Goal: Task Accomplishment & Management: Manage account settings

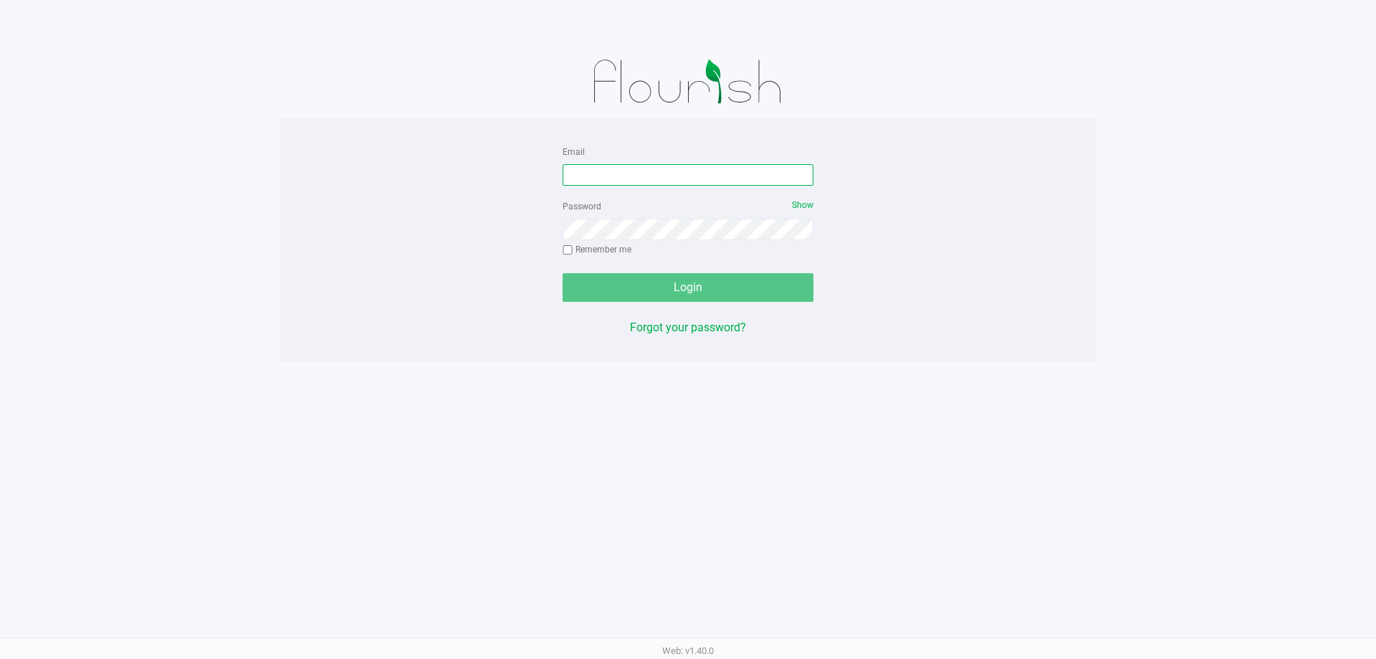
click at [675, 173] on input "Email" at bounding box center [688, 175] width 251 height 22
type input "[PERSON_NAME][EMAIL_ADDRESS][DOMAIN_NAME]"
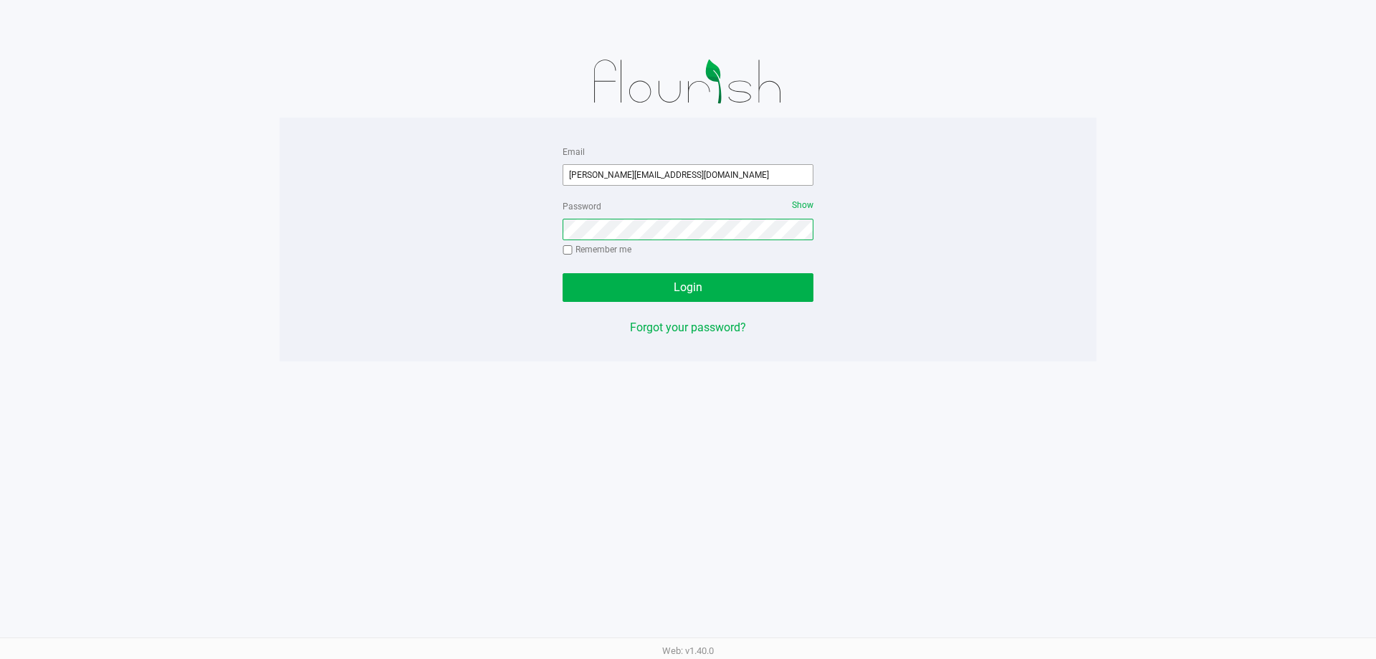
click at [563, 273] on button "Login" at bounding box center [688, 287] width 251 height 29
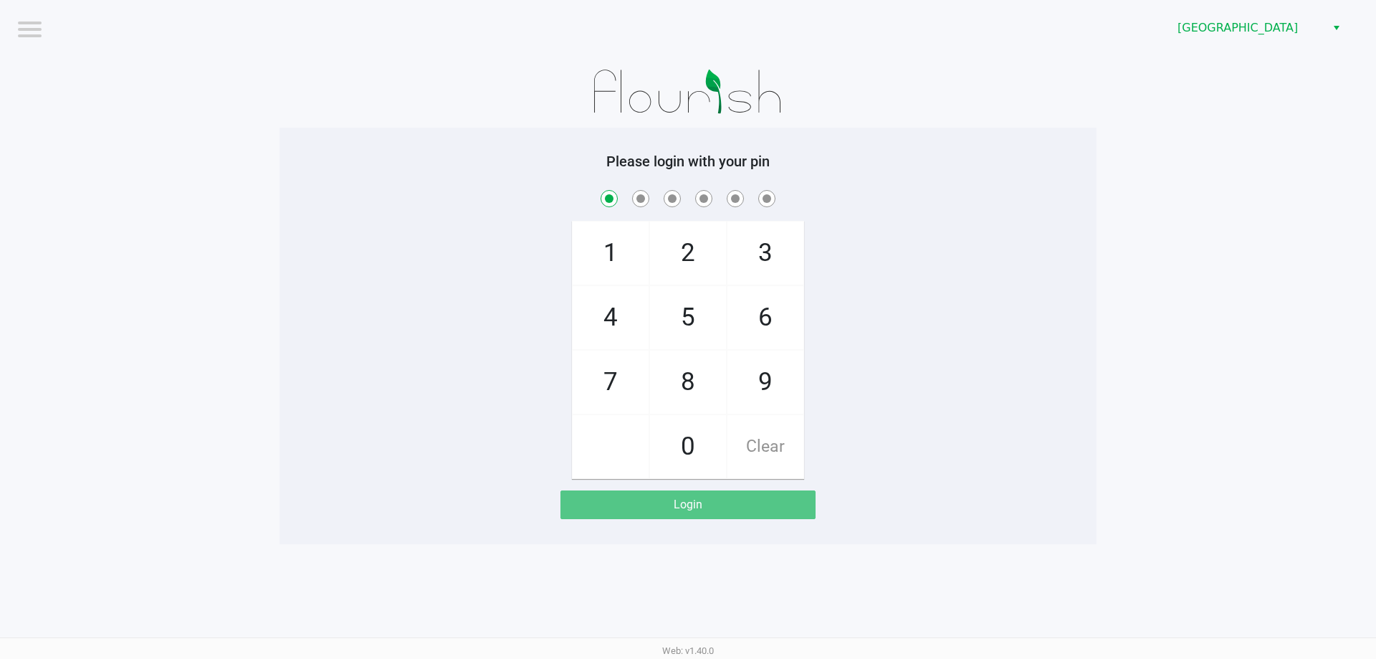
checkbox input "true"
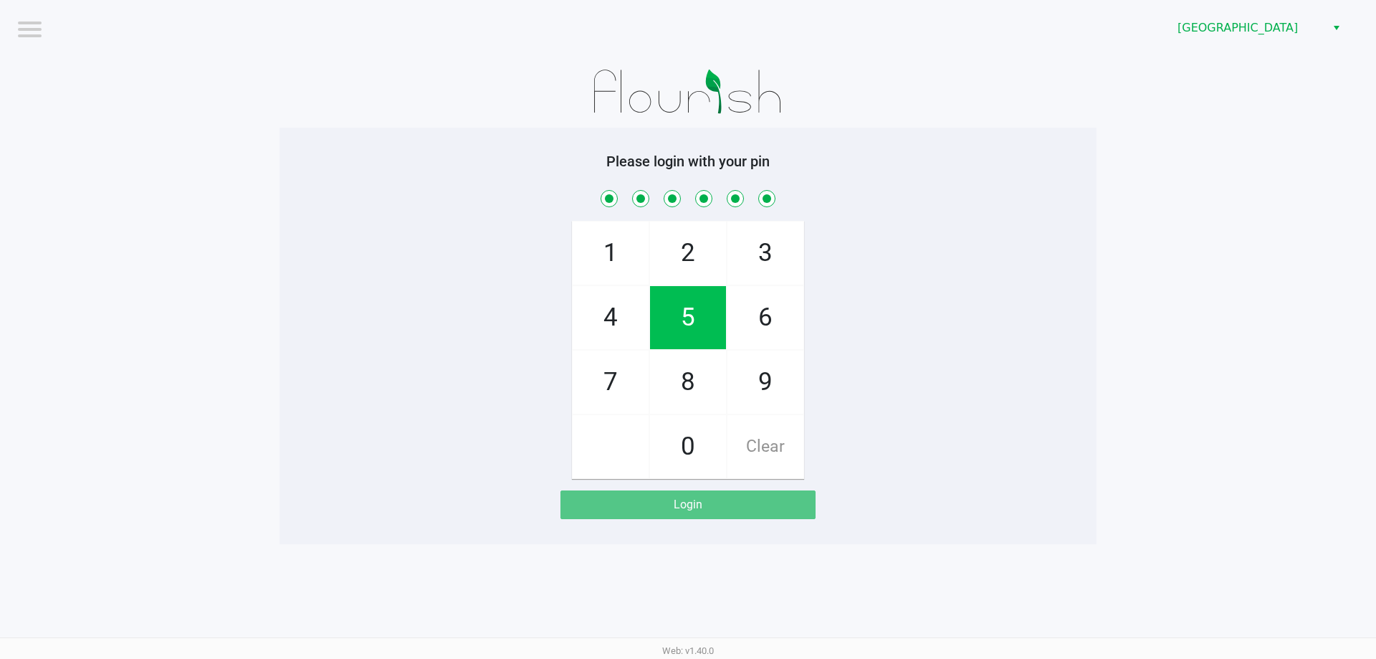
checkbox input "true"
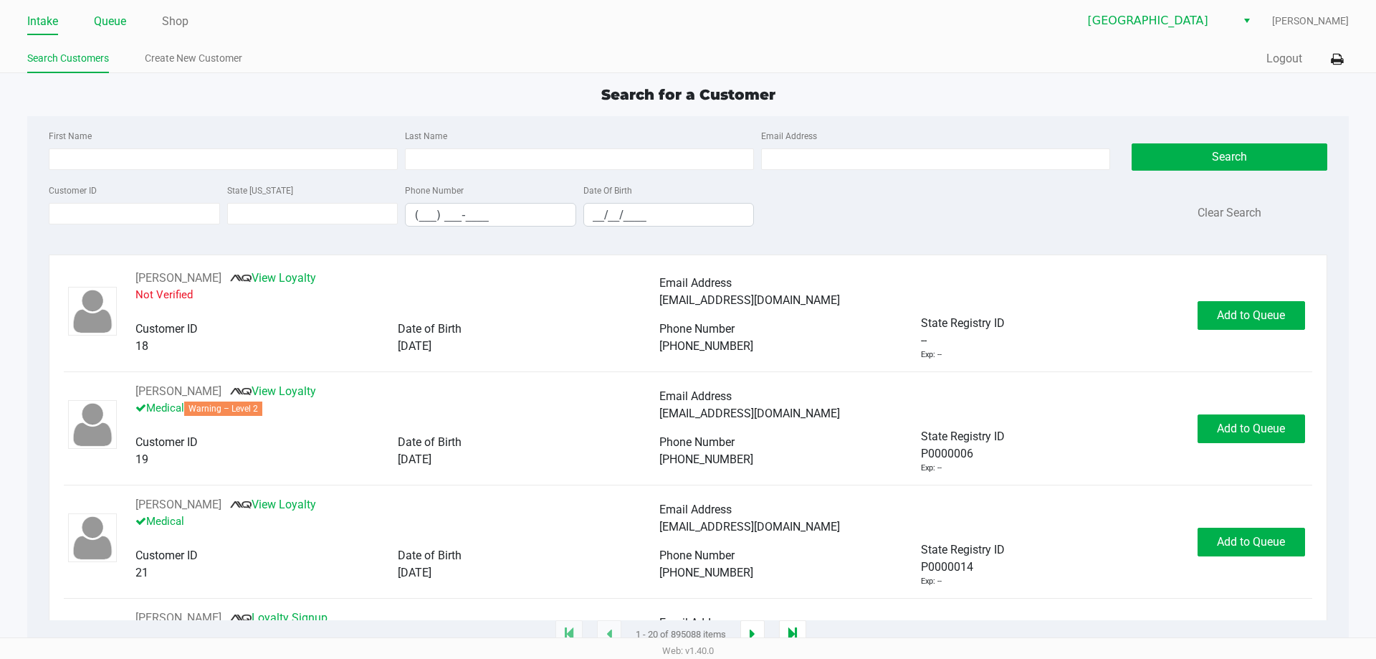
click at [122, 16] on link "Queue" at bounding box center [110, 21] width 32 height 20
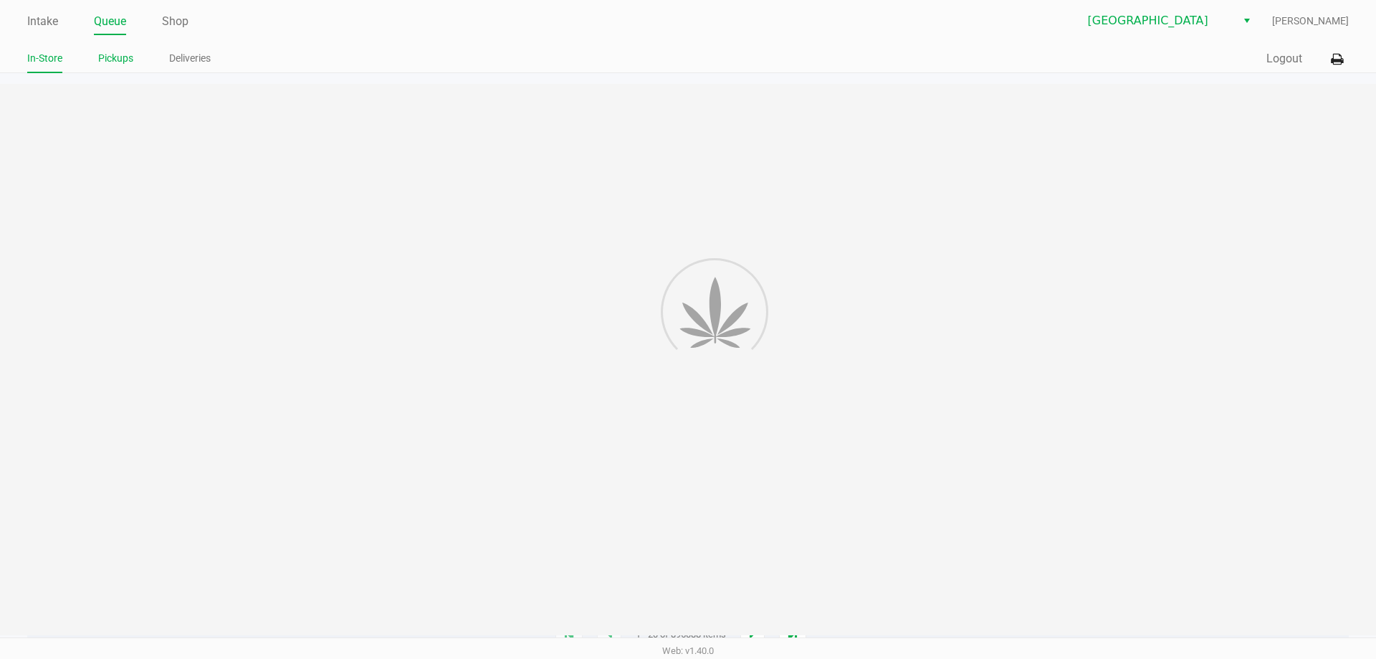
click at [114, 57] on link "Pickups" at bounding box center [115, 58] width 35 height 18
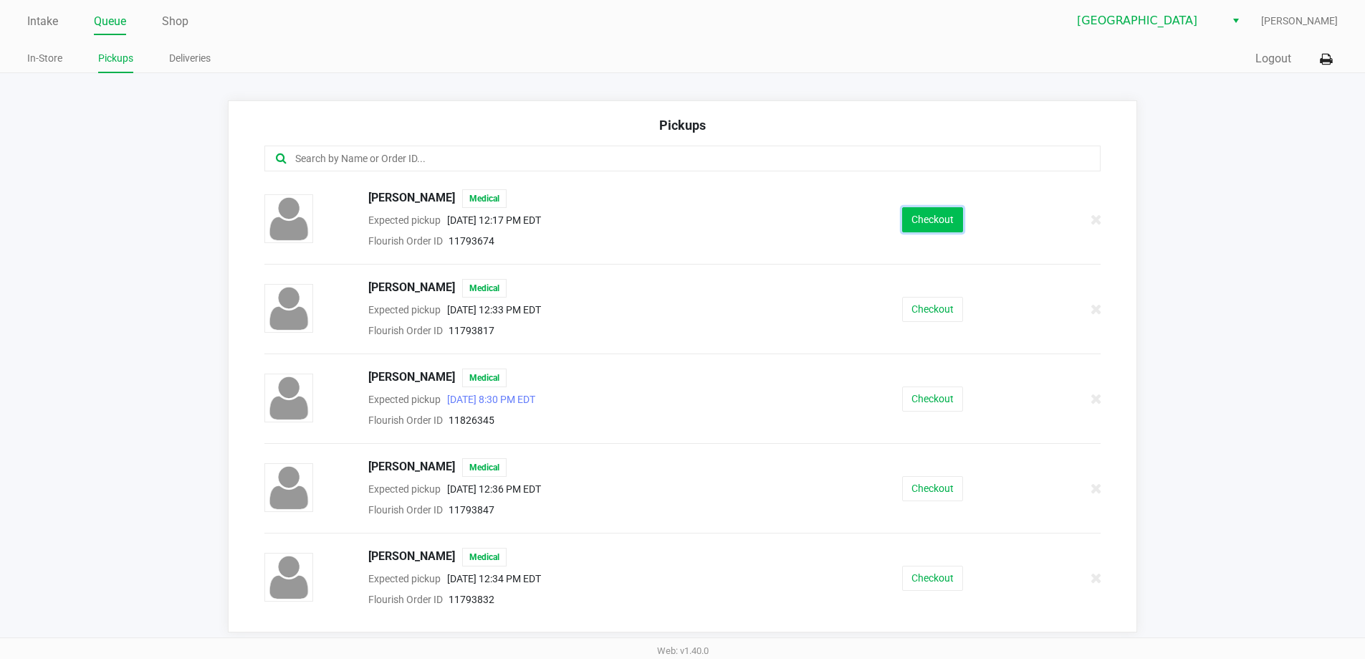
click at [873, 209] on button "Checkout" at bounding box center [932, 219] width 61 height 25
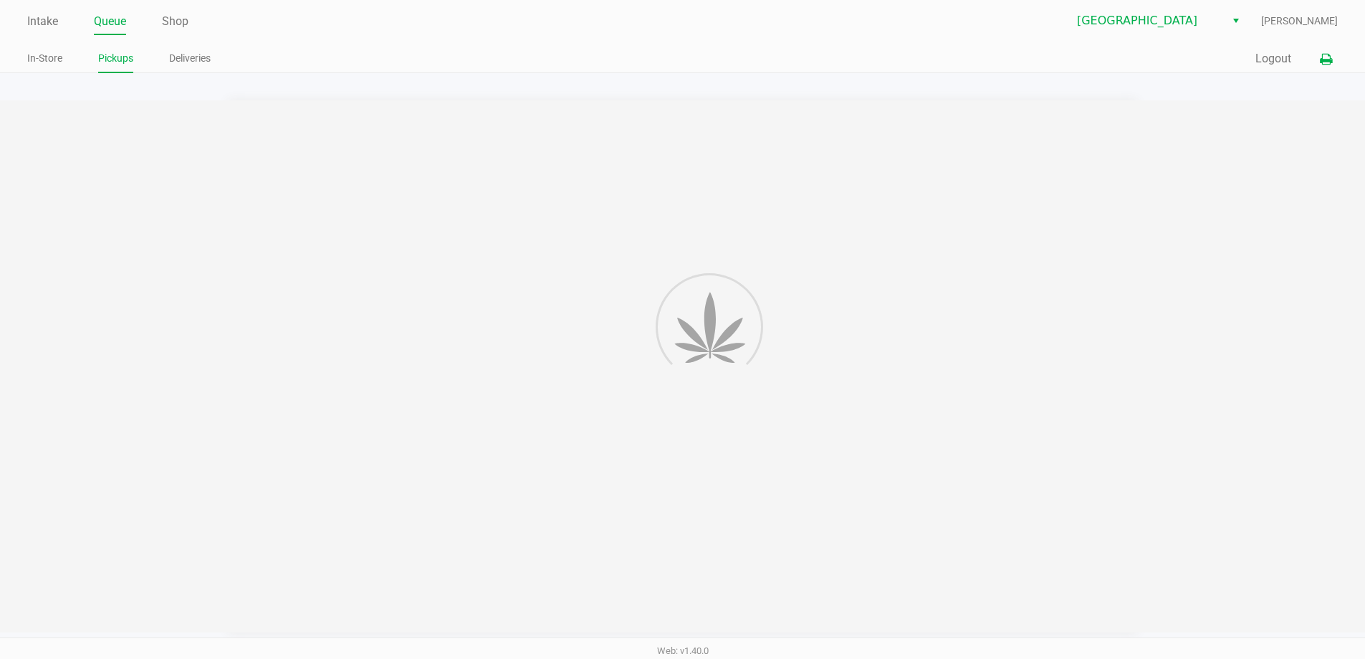
click at [873, 59] on icon at bounding box center [1326, 59] width 12 height 10
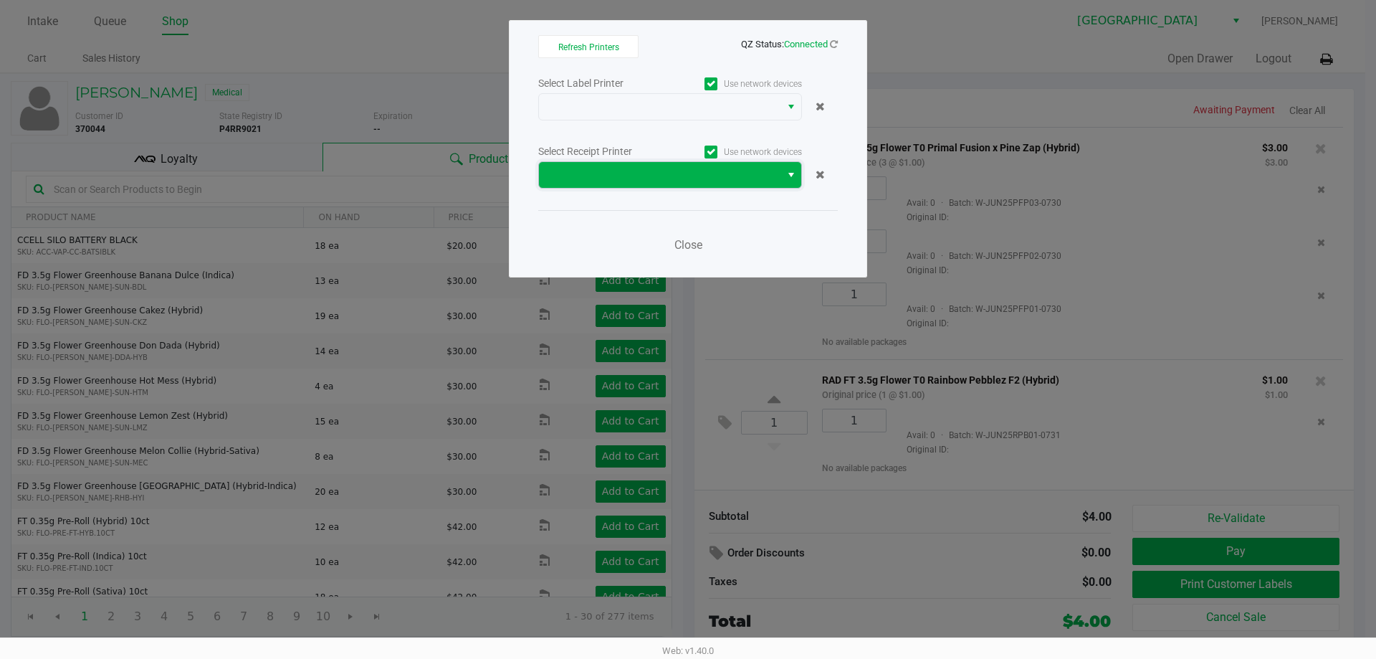
click at [674, 180] on span at bounding box center [660, 174] width 224 height 17
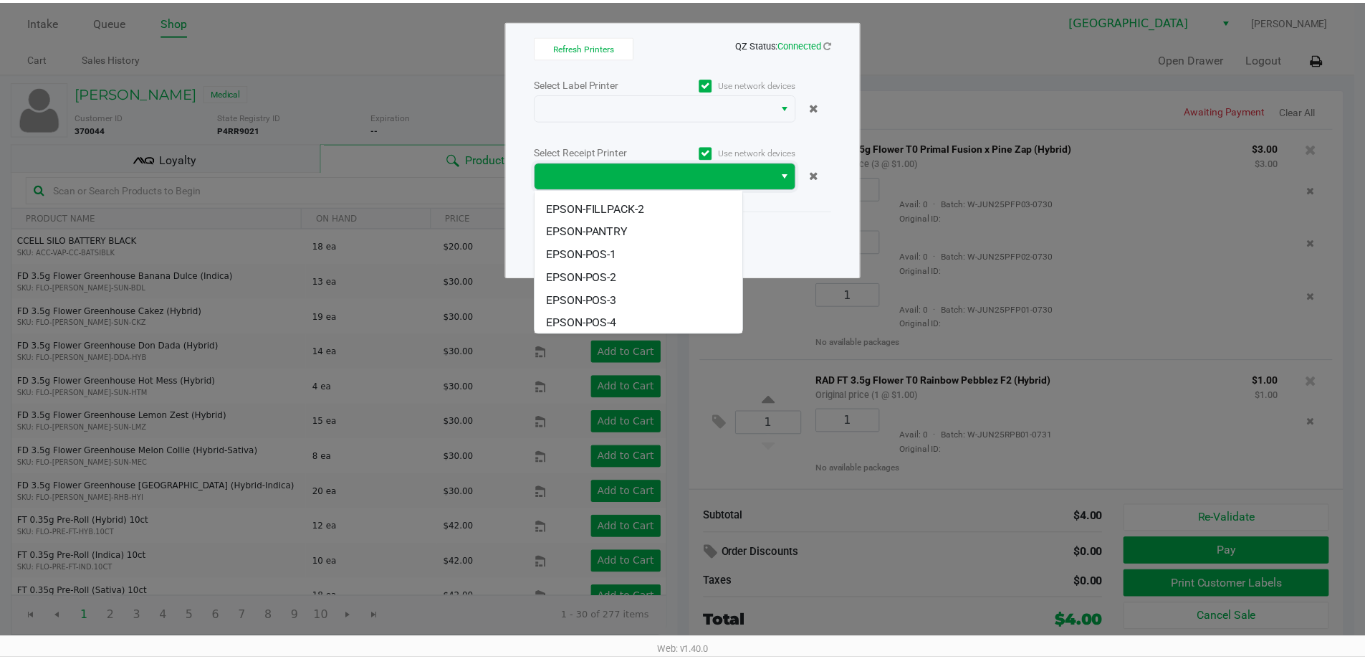
scroll to position [83, 0]
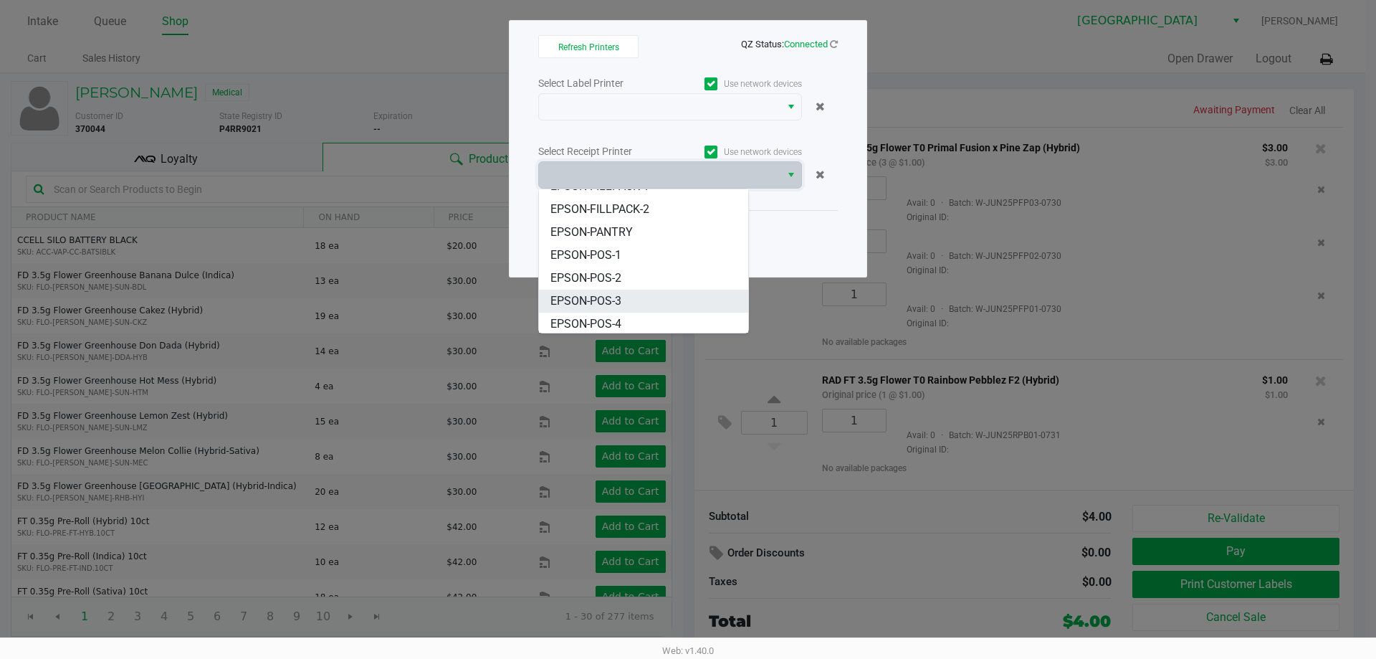
click at [624, 292] on li "EPSON-POS-3" at bounding box center [643, 301] width 209 height 23
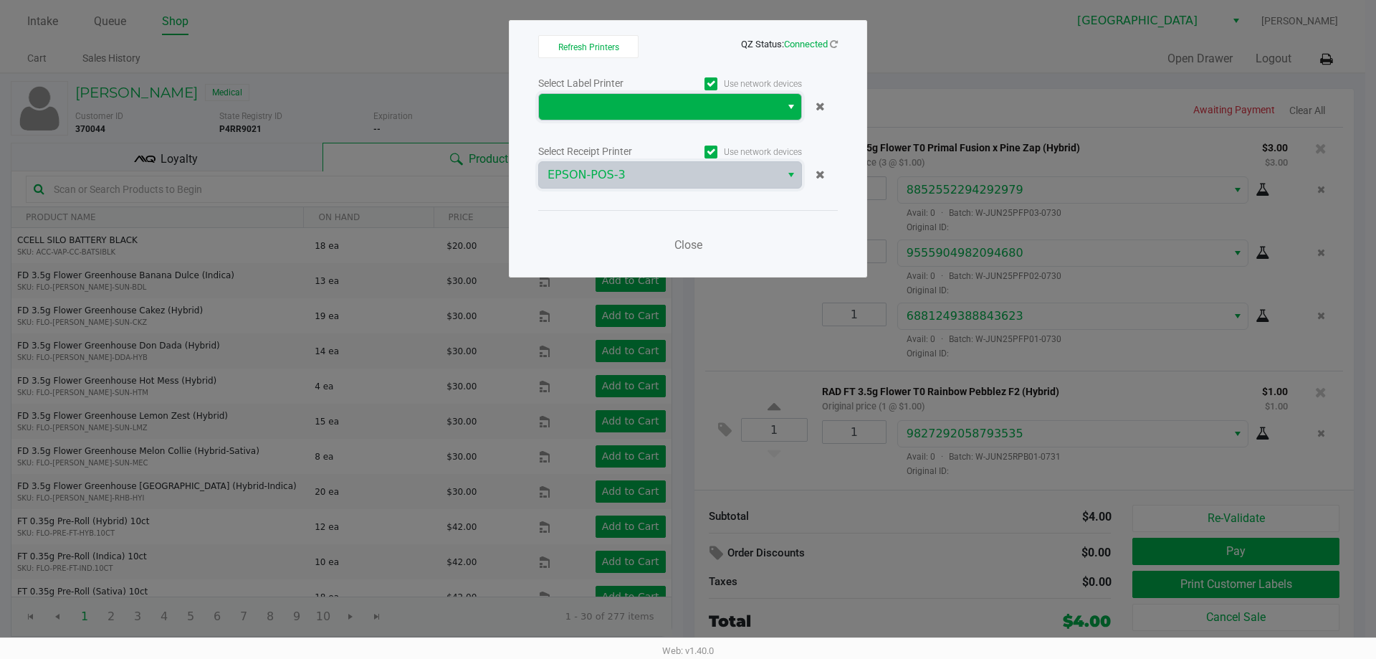
click at [677, 117] on span at bounding box center [660, 107] width 242 height 26
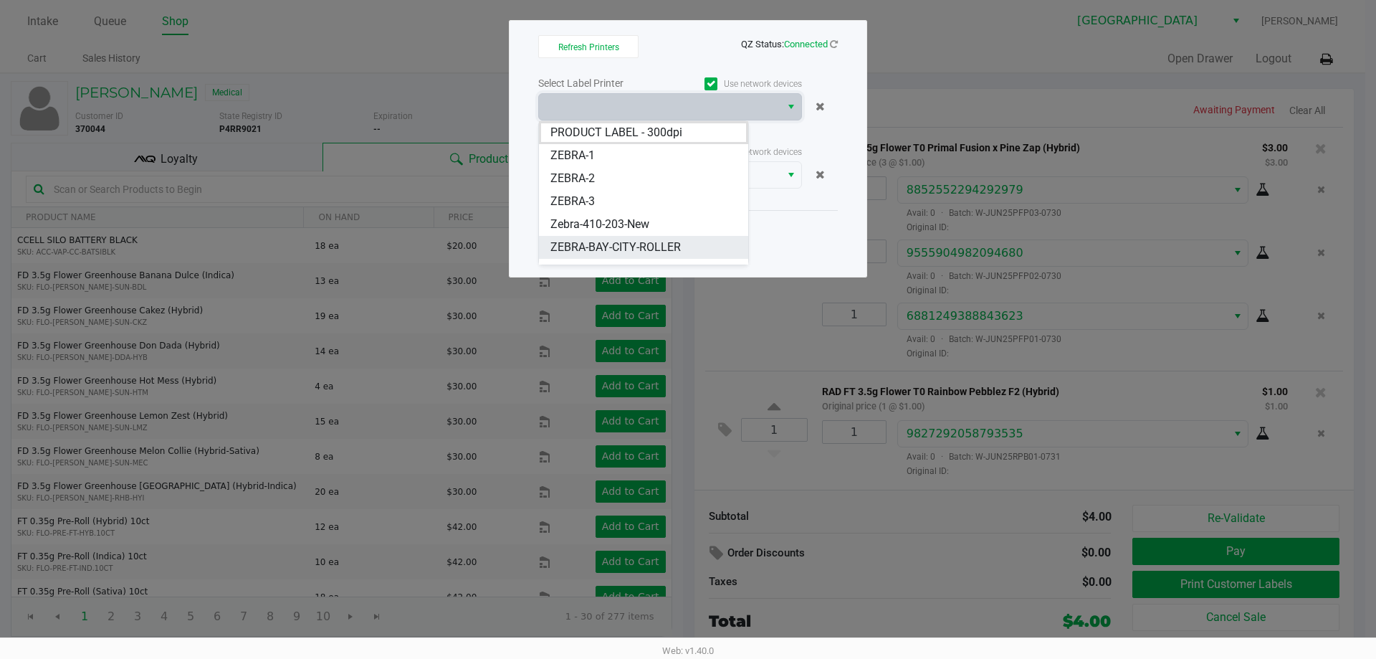
click at [661, 247] on span "ZEBRA-BAY-CITY-ROLLER" at bounding box center [615, 247] width 130 height 17
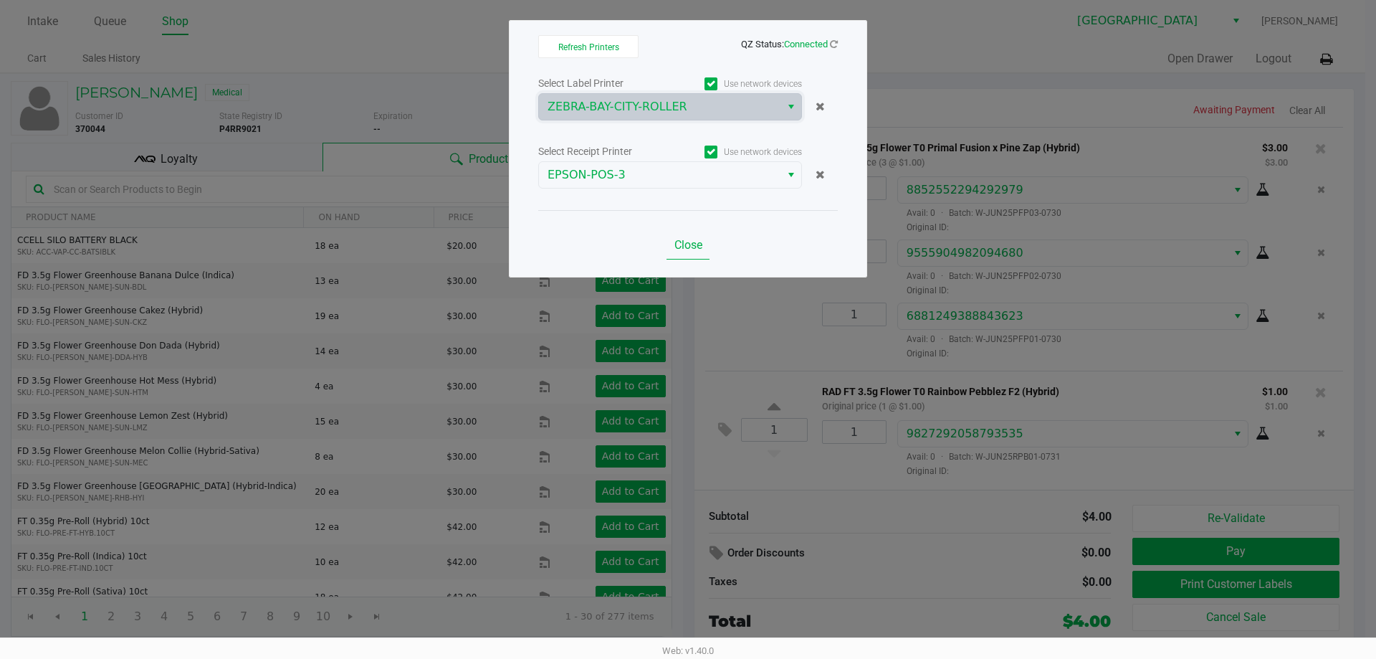
click at [694, 247] on span "Close" at bounding box center [688, 245] width 28 height 14
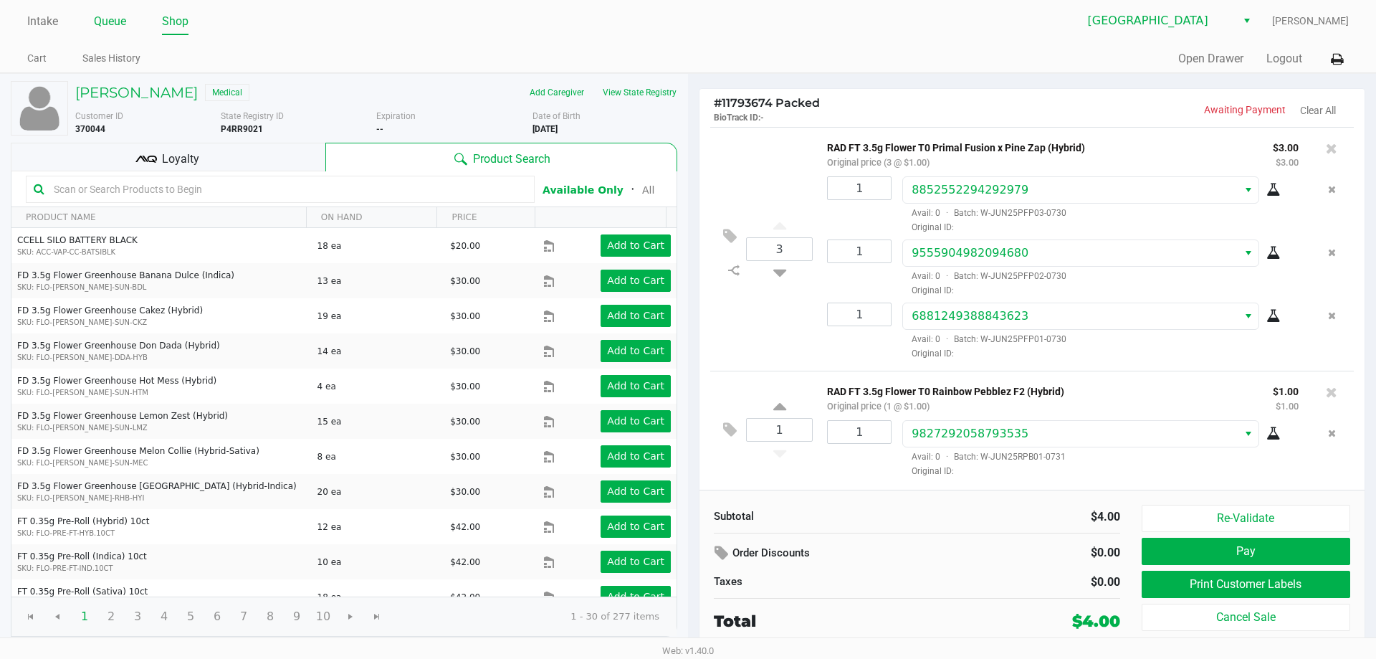
click at [118, 22] on link "Queue" at bounding box center [110, 21] width 32 height 20
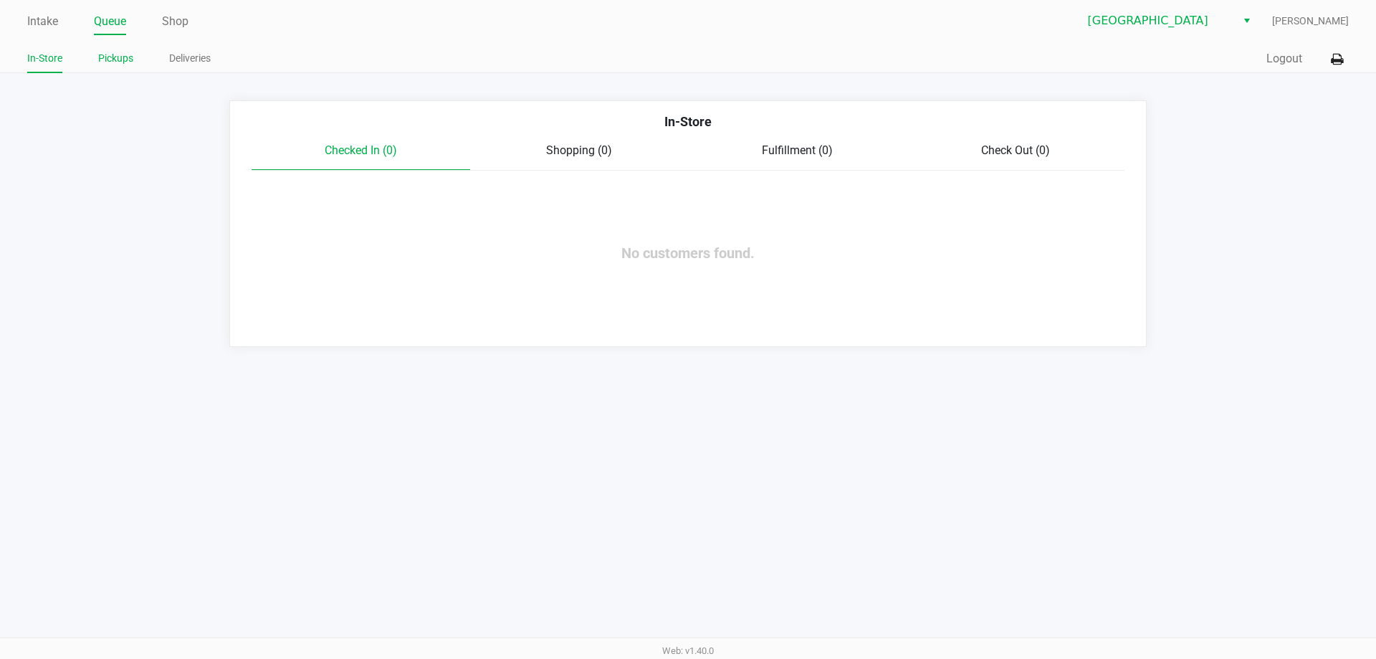
click at [127, 63] on link "Pickups" at bounding box center [115, 58] width 35 height 18
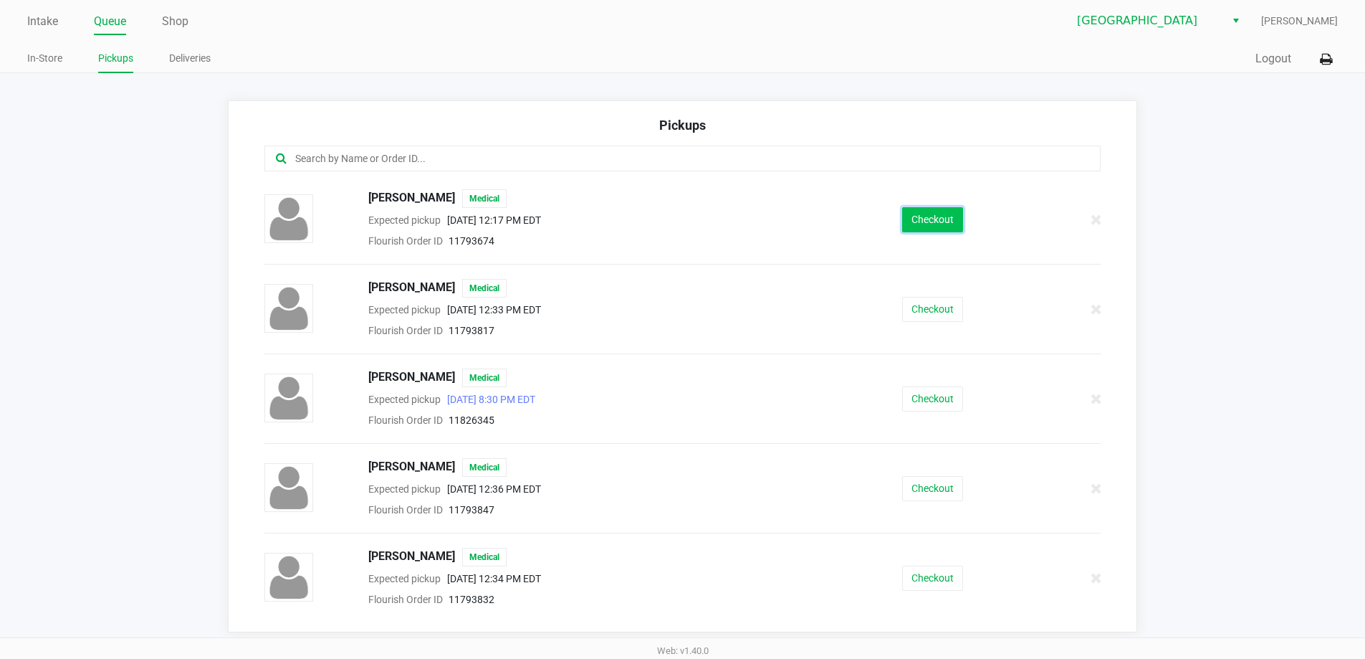
click at [873, 214] on button "Checkout" at bounding box center [932, 219] width 61 height 25
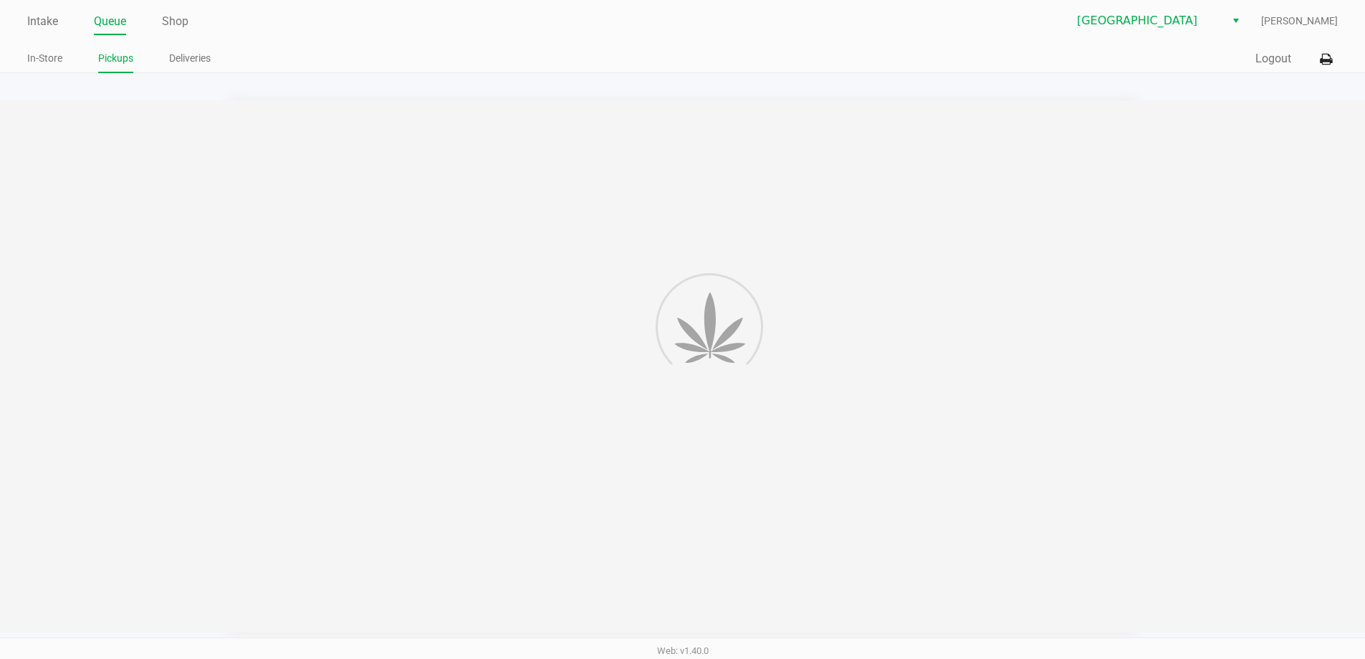
scroll to position [1, 0]
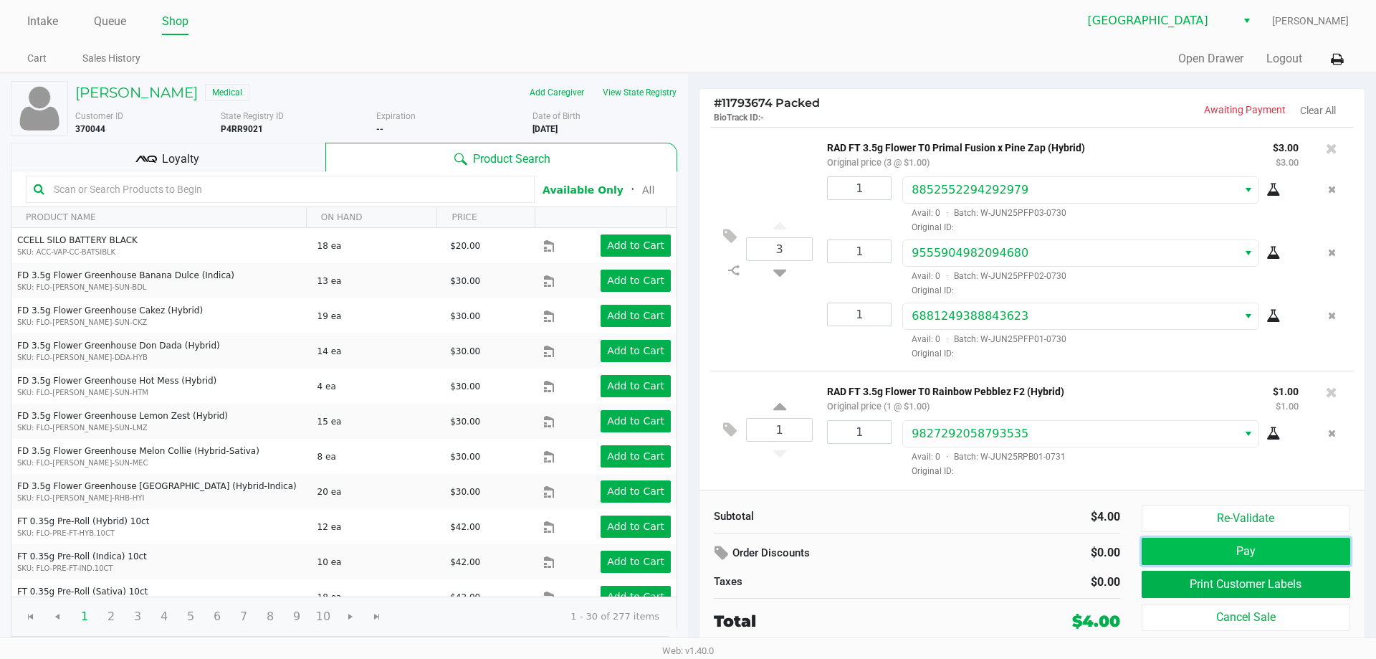
click at [873, 549] on button "Pay" at bounding box center [1246, 551] width 209 height 27
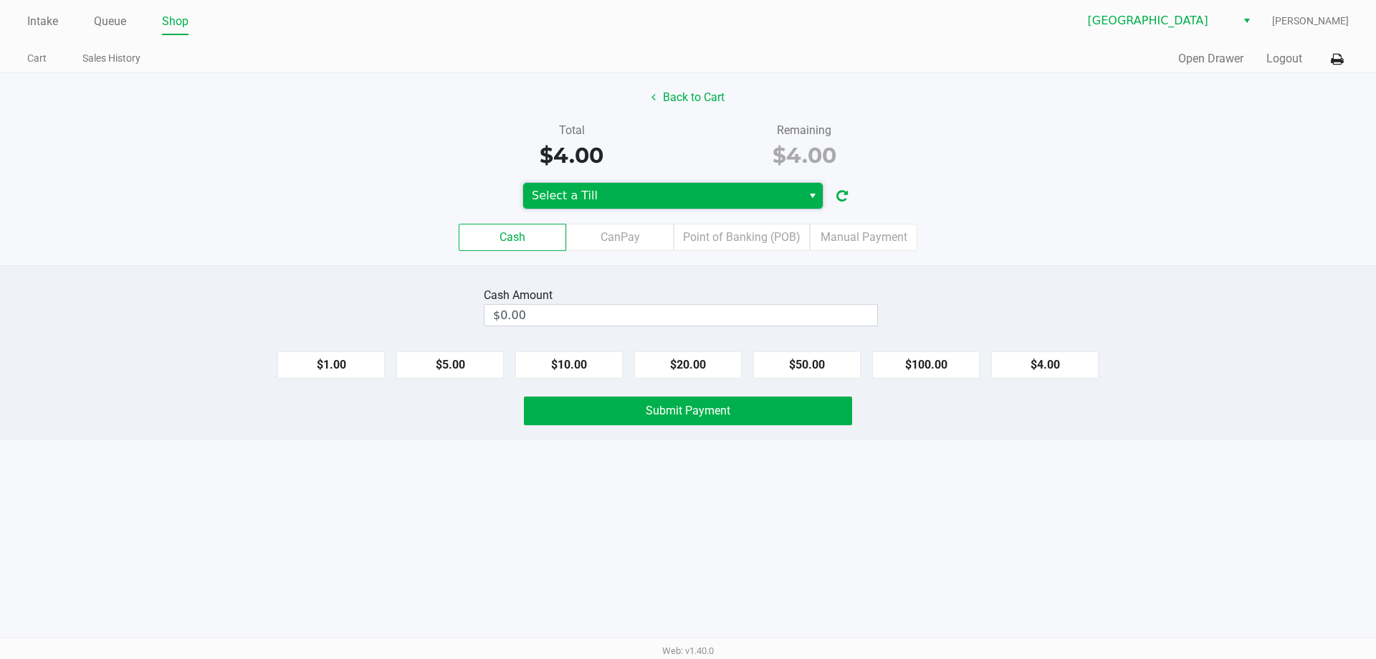
click at [656, 199] on span "Select a Till" at bounding box center [663, 195] width 262 height 17
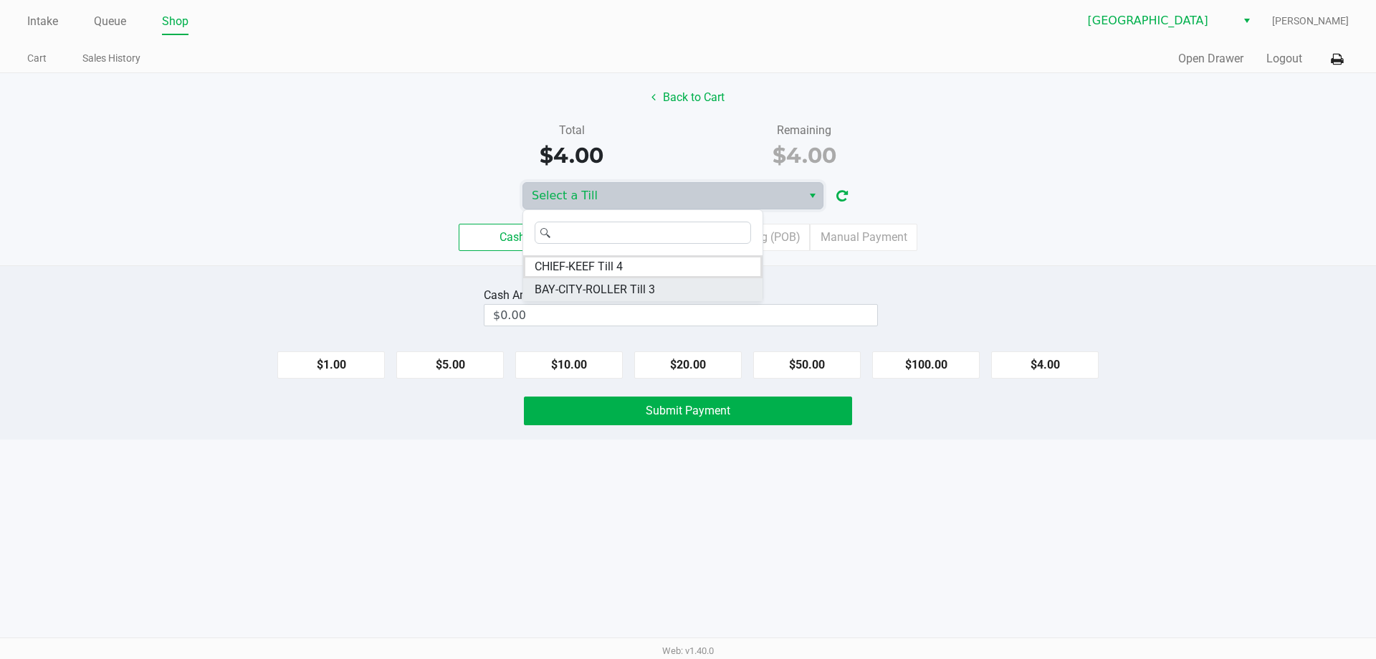
click at [614, 290] on span "BAY-CITY-ROLLER Till 3" at bounding box center [595, 289] width 120 height 17
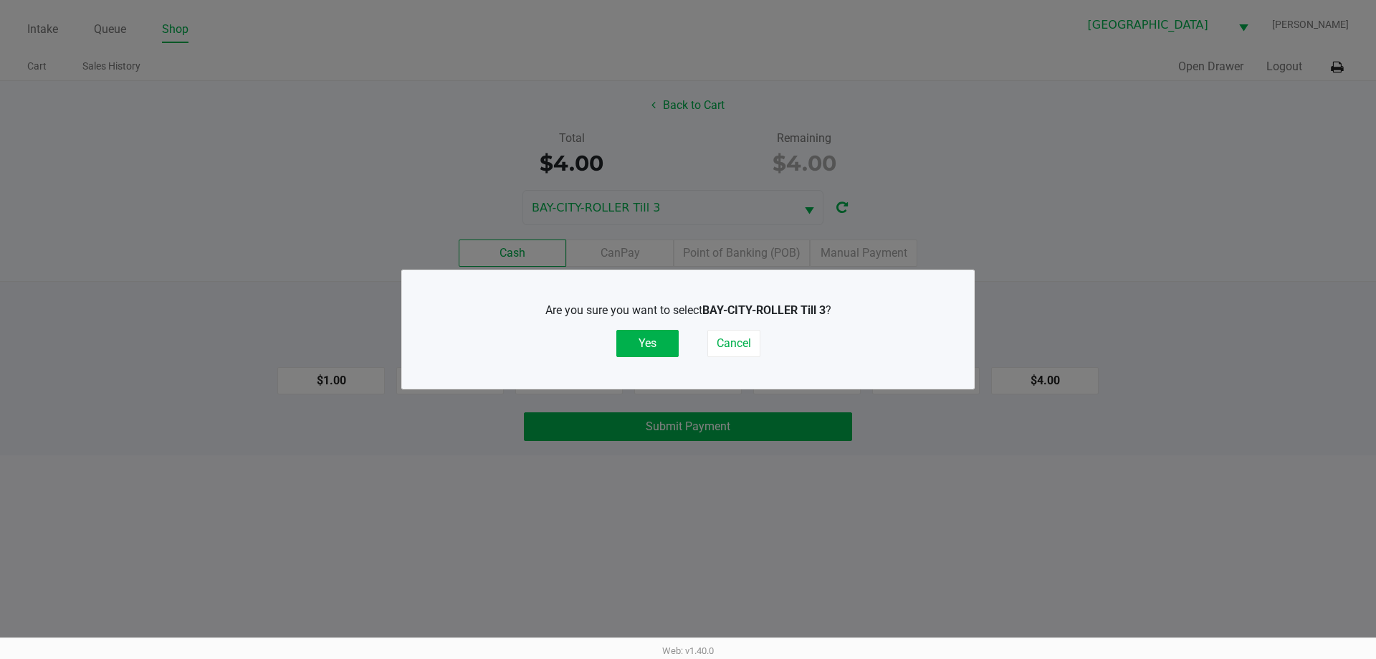
click at [652, 336] on button "Yes" at bounding box center [647, 343] width 62 height 27
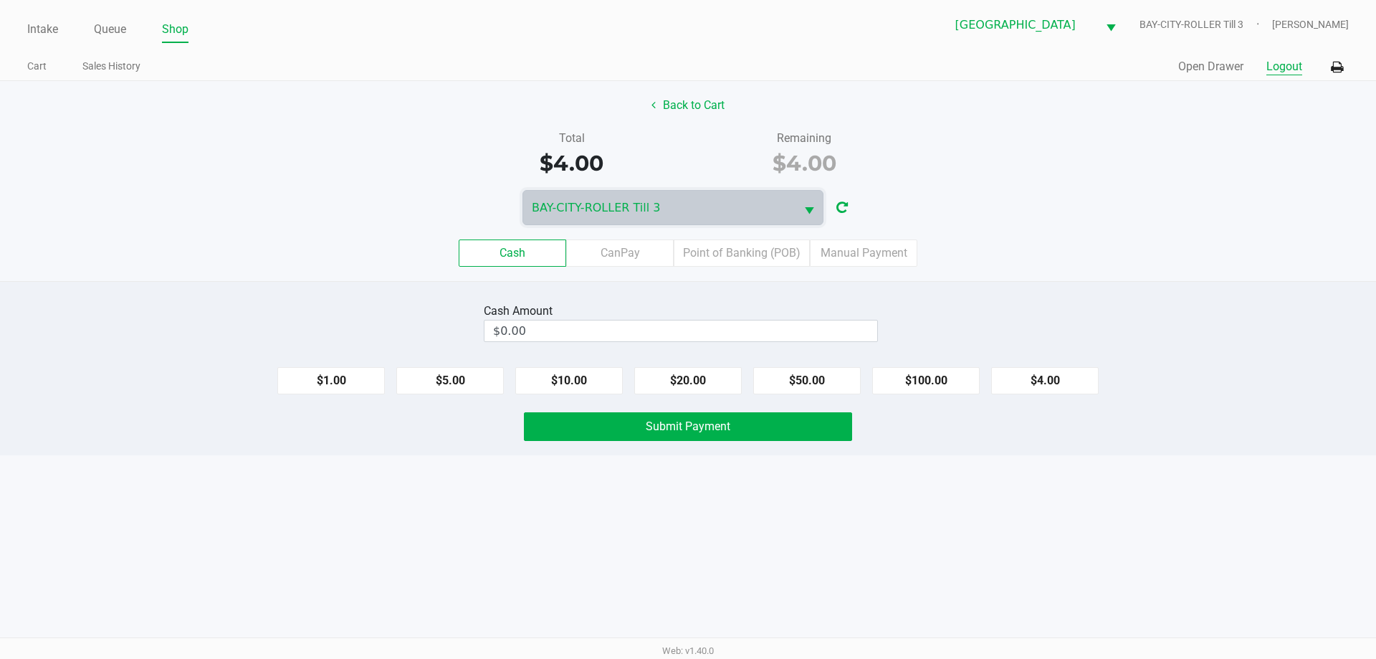
click at [873, 67] on button "Logout" at bounding box center [1284, 66] width 36 height 17
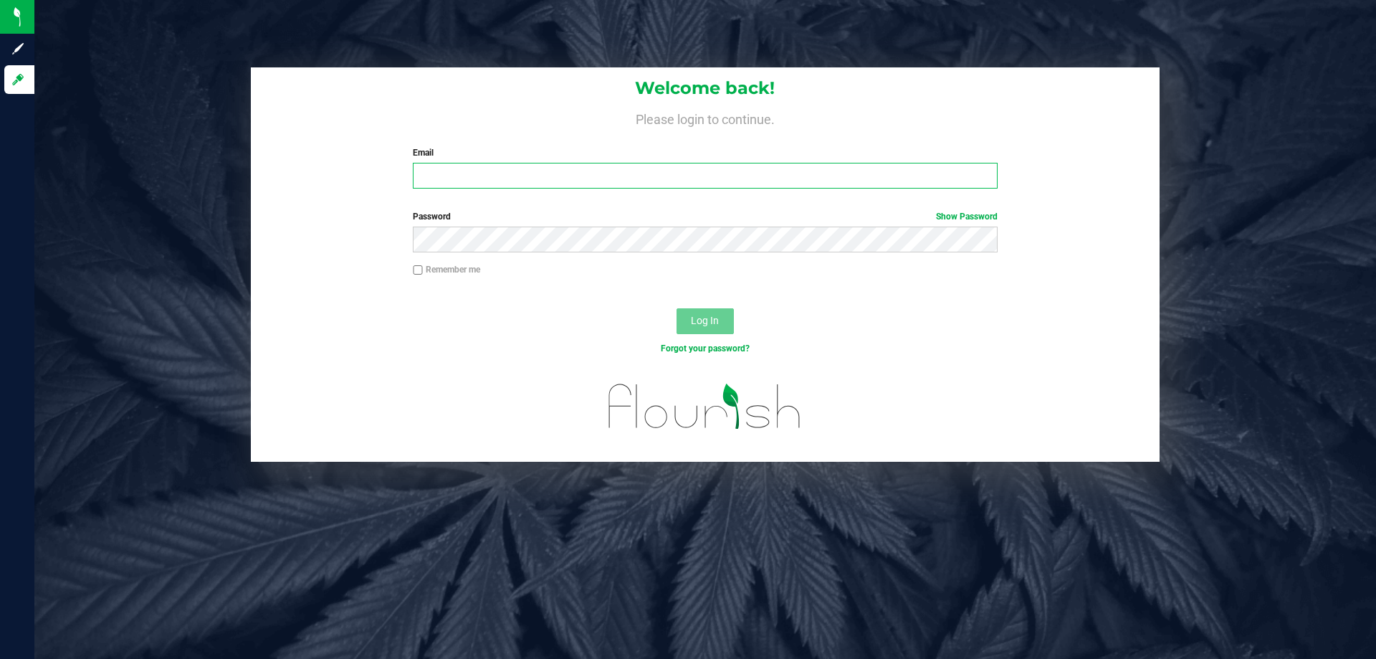
click at [750, 186] on input "Email" at bounding box center [705, 176] width 584 height 26
type input "maanderson@liveparallel.com"
click at [677, 308] on button "Log In" at bounding box center [705, 321] width 57 height 26
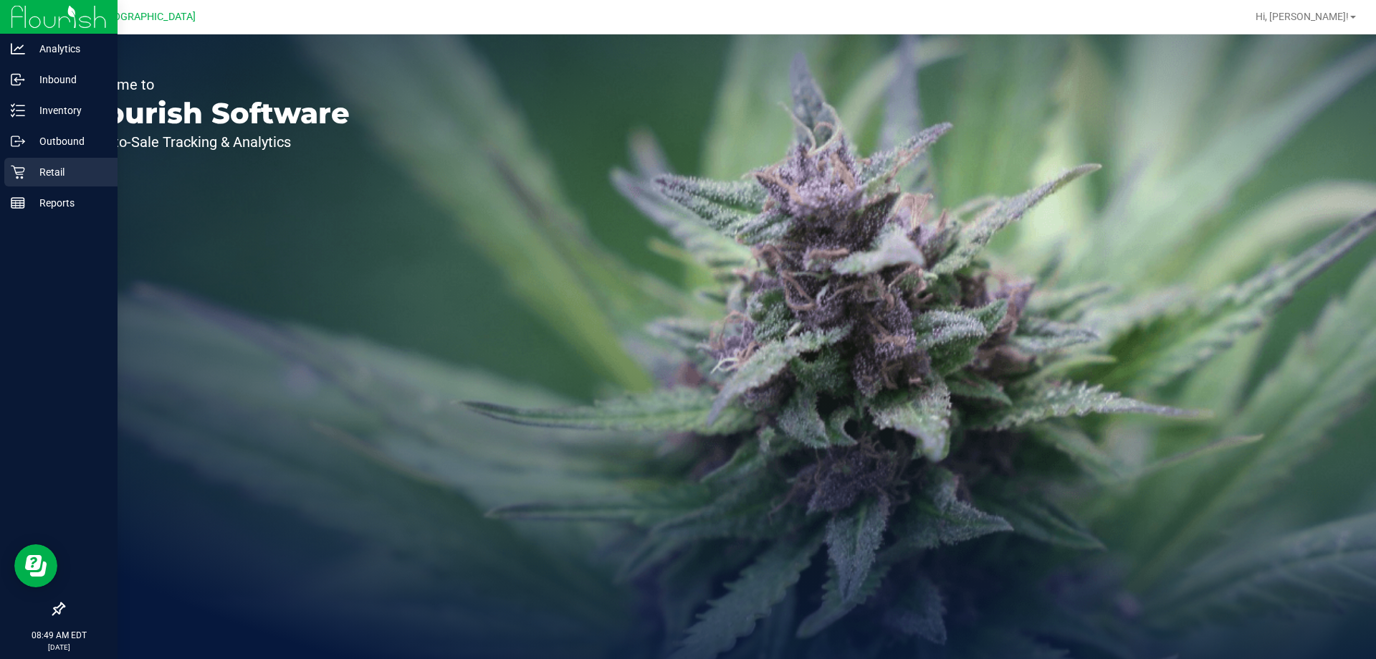
click at [24, 183] on div "Retail" at bounding box center [60, 172] width 113 height 29
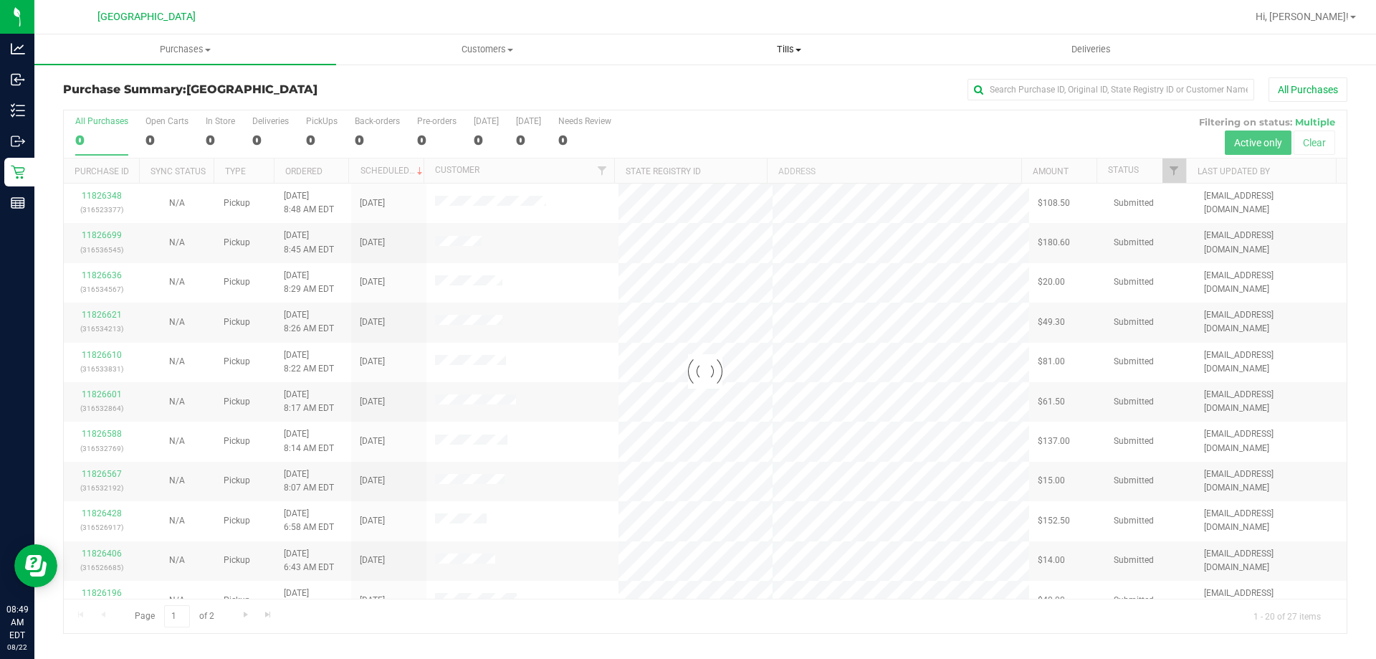
click at [810, 52] on span "Tills" at bounding box center [789, 49] width 300 height 13
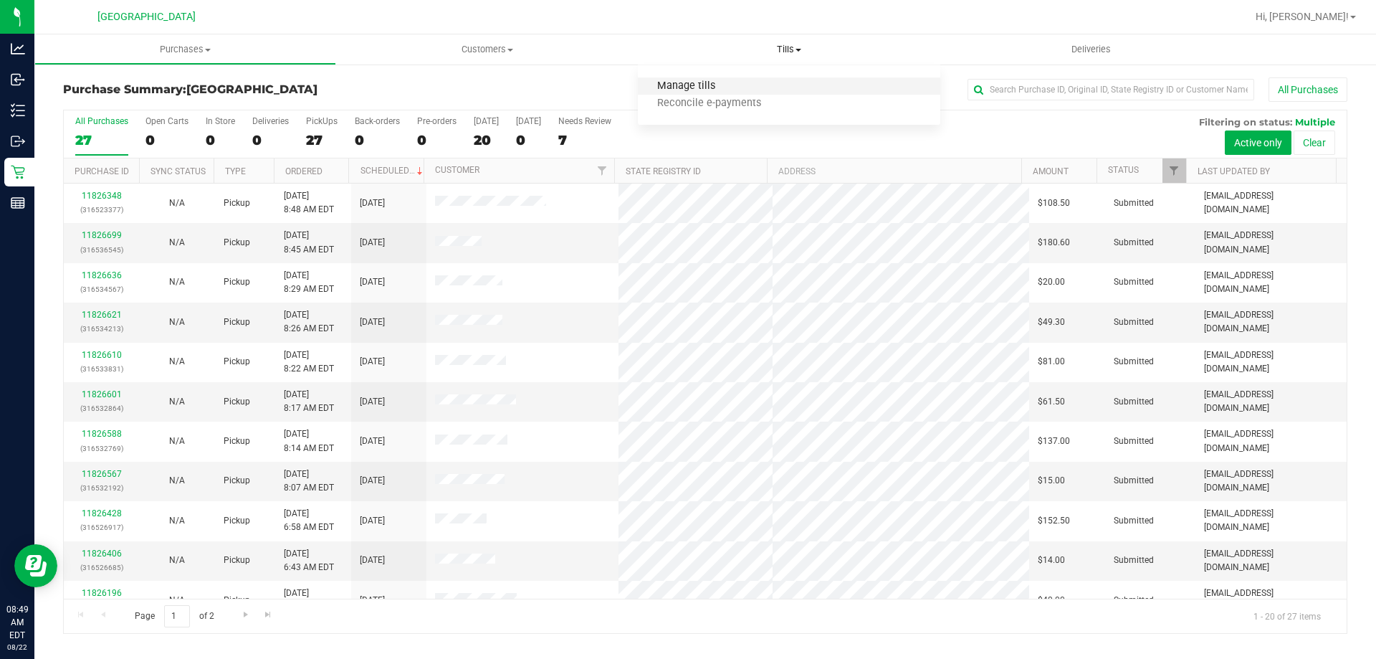
click at [722, 92] on li "Manage tills" at bounding box center [789, 86] width 302 height 17
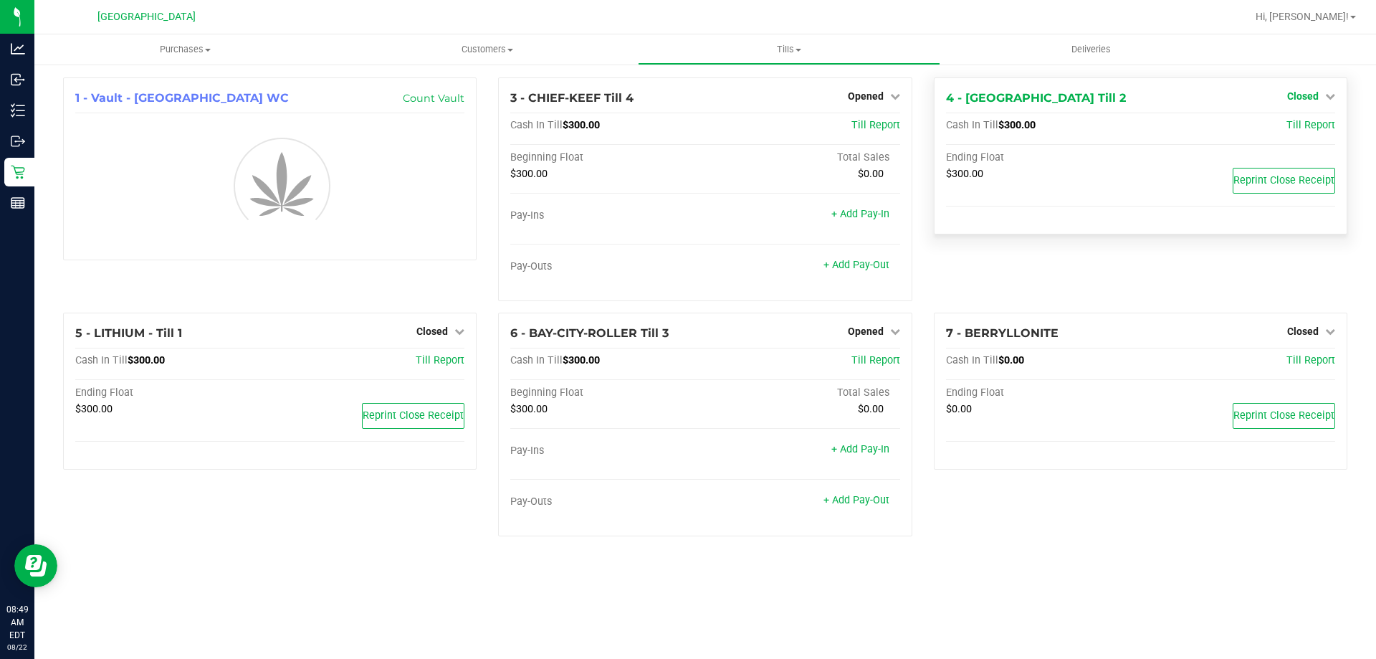
click at [1310, 101] on span "Closed" at bounding box center [1303, 95] width 32 height 11
drag, startPoint x: 1305, startPoint y: 142, endPoint x: 1302, endPoint y: 131, distance: 11.1
click at [1304, 142] on div "Open Till" at bounding box center [1303, 128] width 108 height 42
click at [1302, 129] on link "Open Till" at bounding box center [1303, 125] width 38 height 11
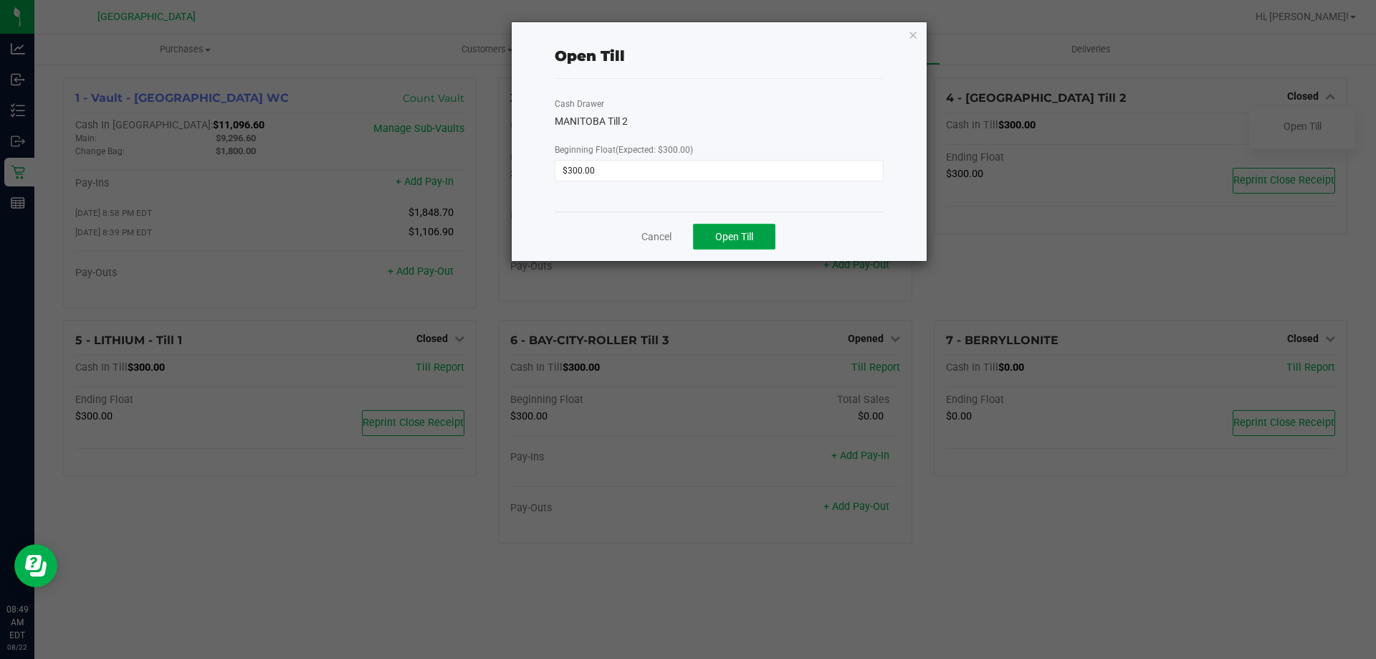
click at [773, 237] on button "Open Till" at bounding box center [734, 237] width 82 height 26
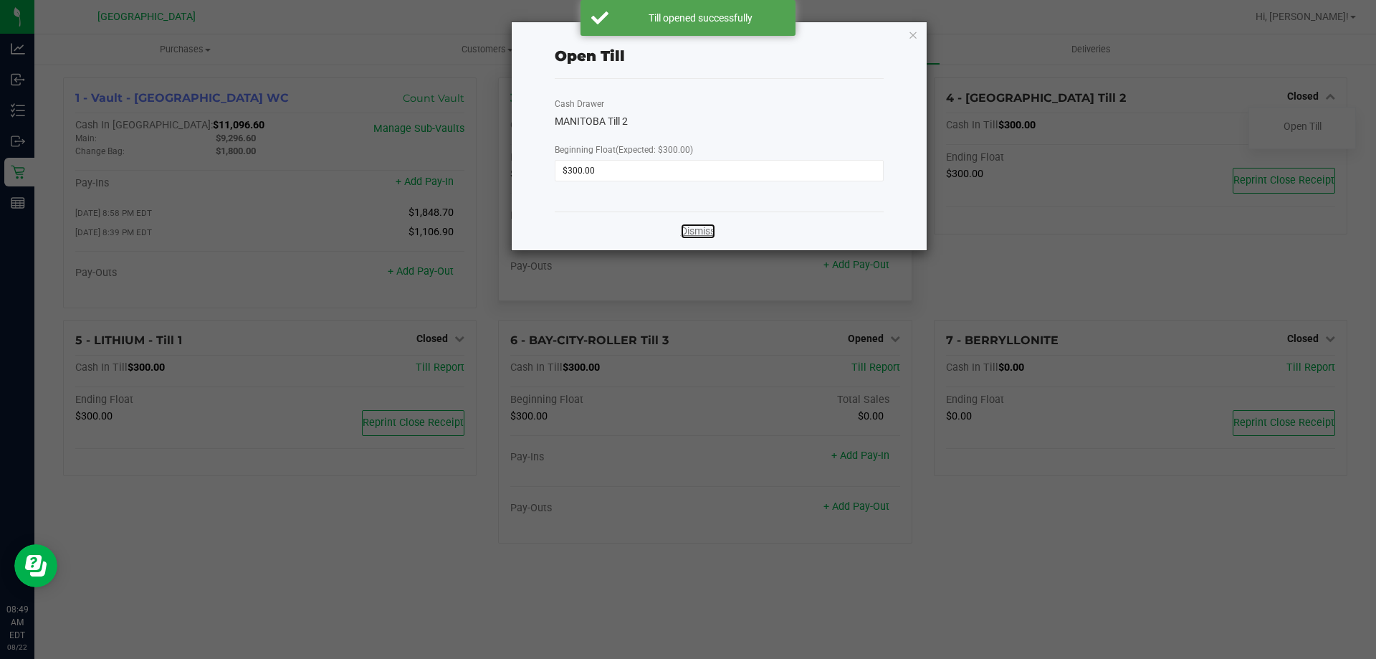
click at [687, 235] on link "Dismiss" at bounding box center [698, 231] width 34 height 15
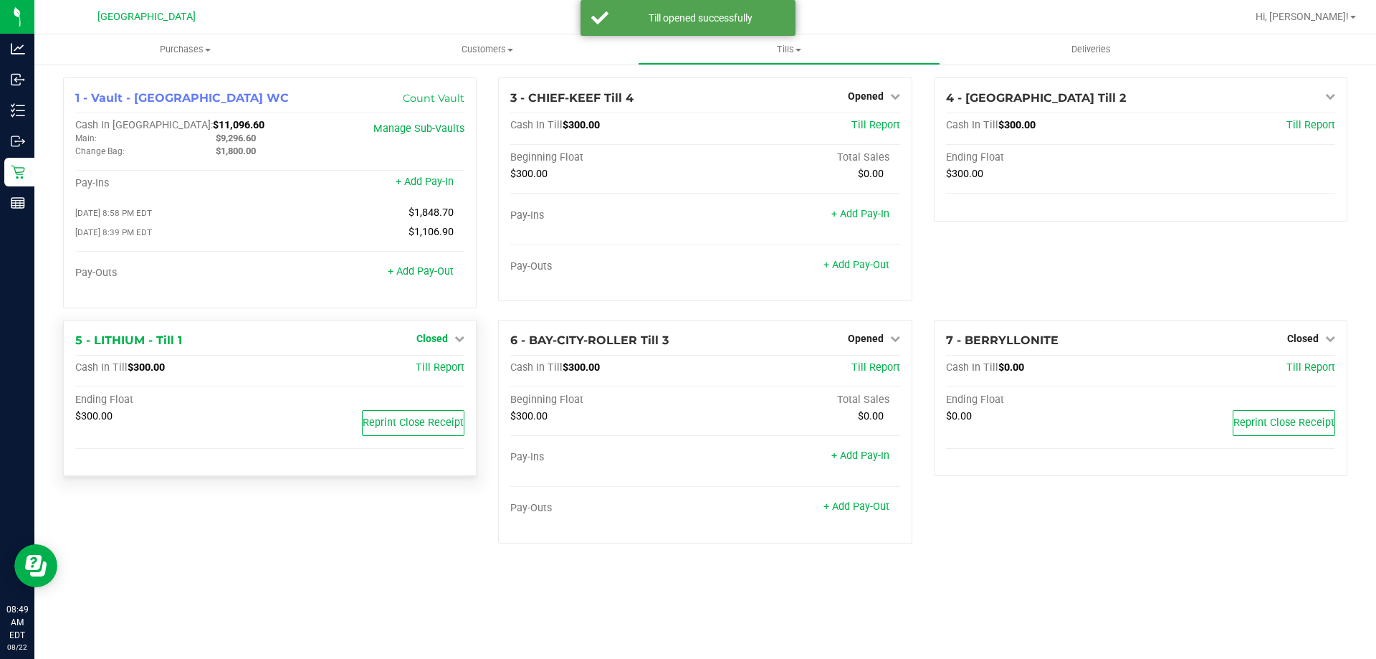
click at [444, 344] on span "Closed" at bounding box center [432, 338] width 32 height 11
click at [451, 381] on div at bounding box center [432, 379] width 106 height 4
click at [450, 377] on div "Open Till" at bounding box center [432, 368] width 106 height 18
click at [447, 373] on link "Open Till" at bounding box center [432, 367] width 38 height 11
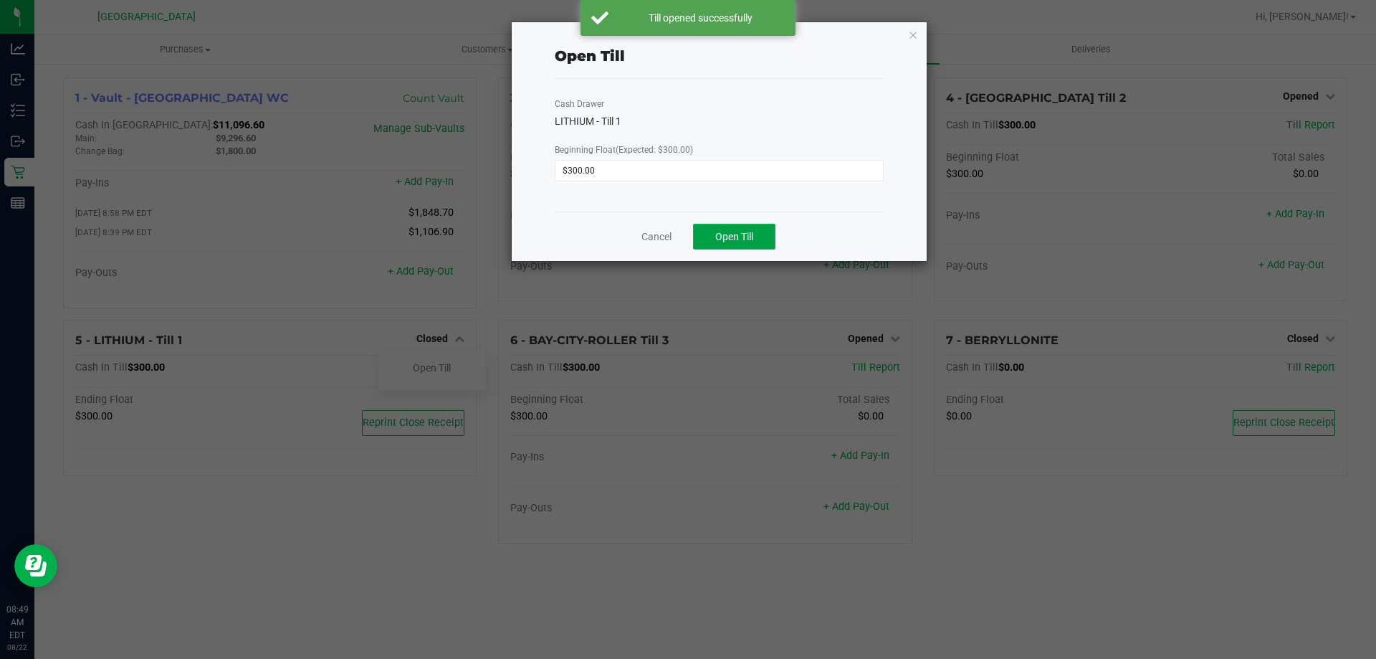
click at [718, 240] on span "Open Till" at bounding box center [734, 236] width 38 height 11
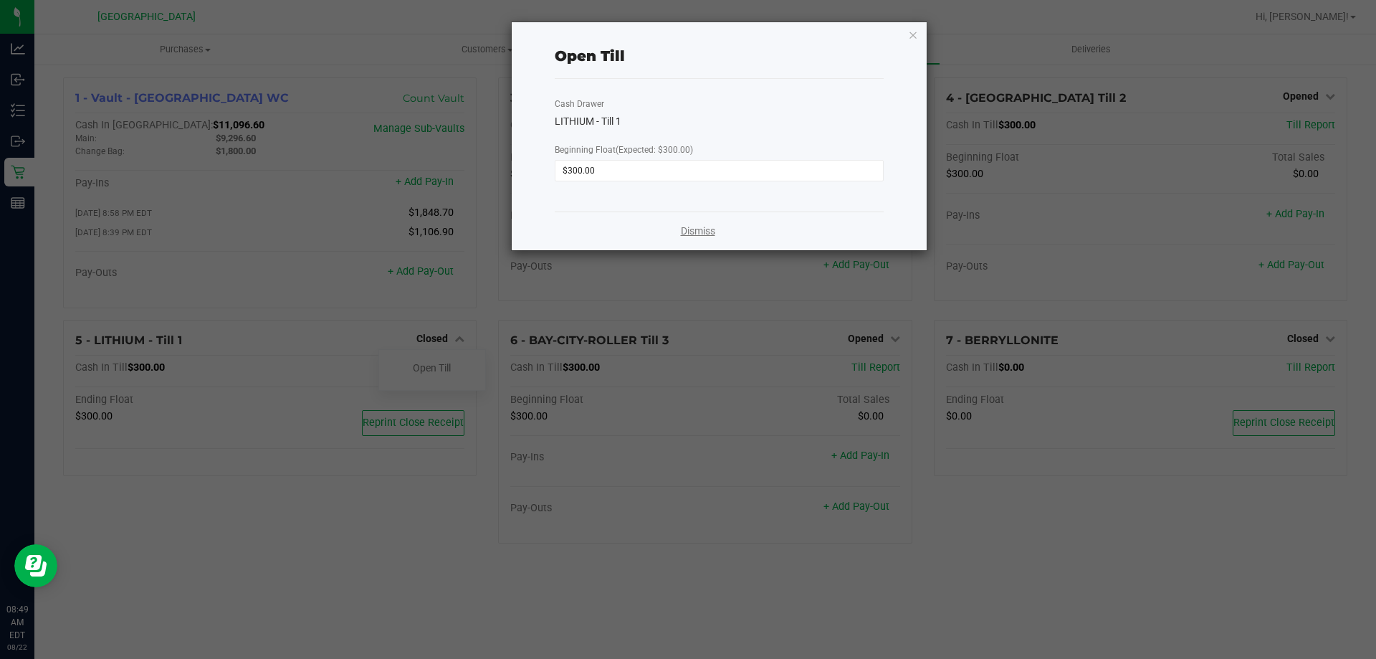
click at [707, 232] on link "Dismiss" at bounding box center [698, 231] width 34 height 15
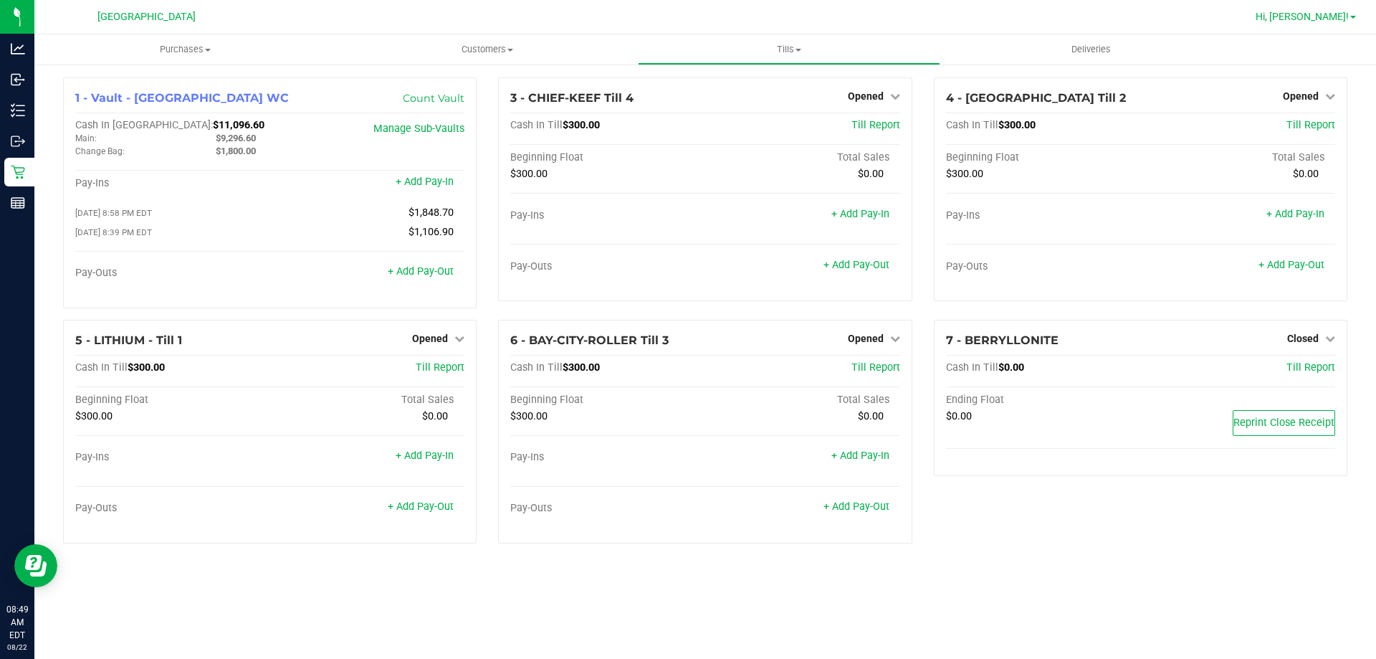
click at [1345, 20] on span "Hi, Marissa!" at bounding box center [1302, 16] width 93 height 11
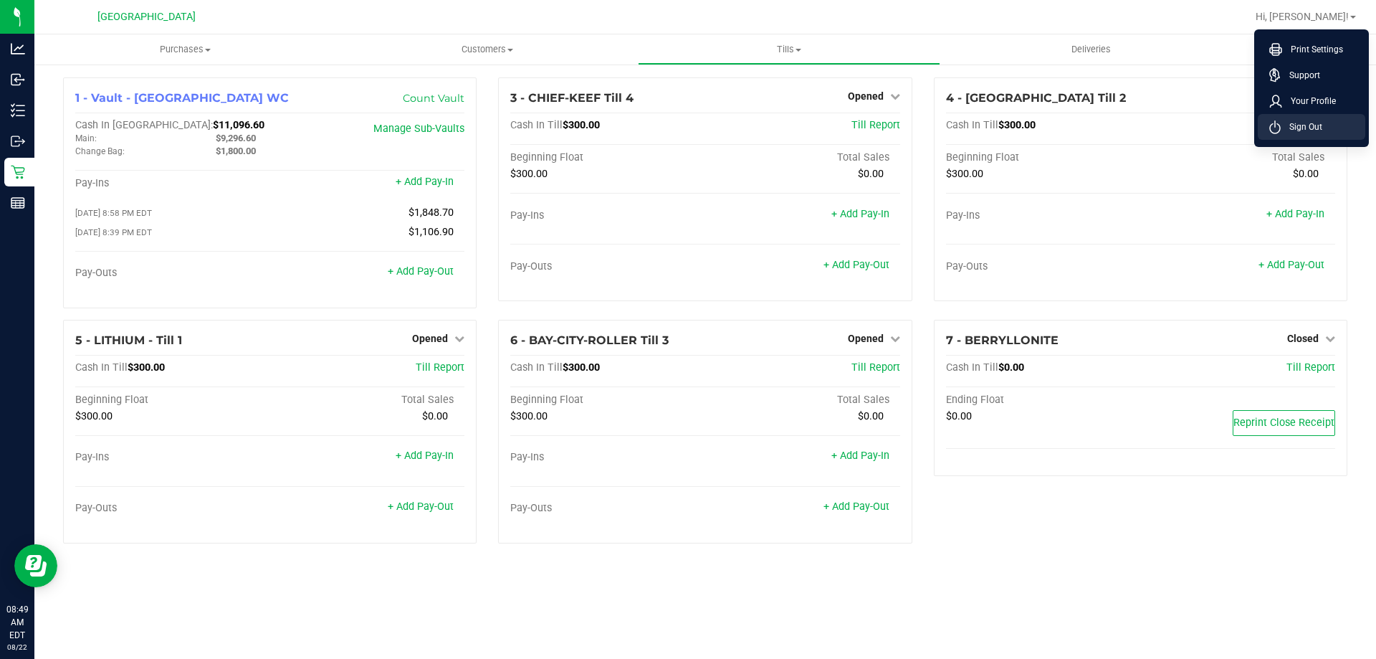
click at [1327, 131] on li "Sign Out" at bounding box center [1312, 127] width 108 height 26
